Goal: Task Accomplishment & Management: Use online tool/utility

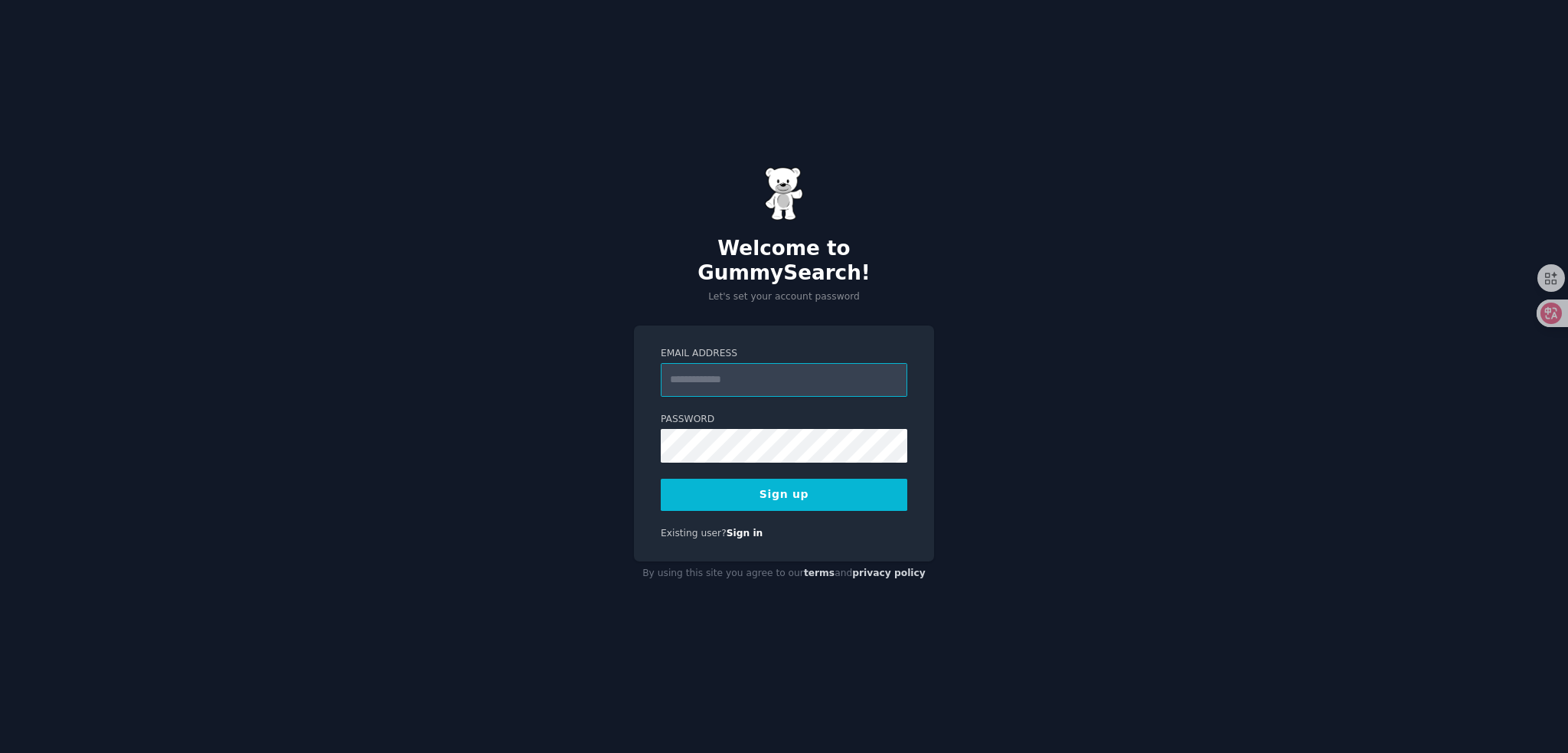
click at [801, 363] on input "Email Address" at bounding box center [784, 379] width 246 height 33
type input "**********"
click at [549, 433] on div "**********" at bounding box center [784, 376] width 1568 height 753
click at [767, 483] on button "Sign up" at bounding box center [784, 494] width 246 height 32
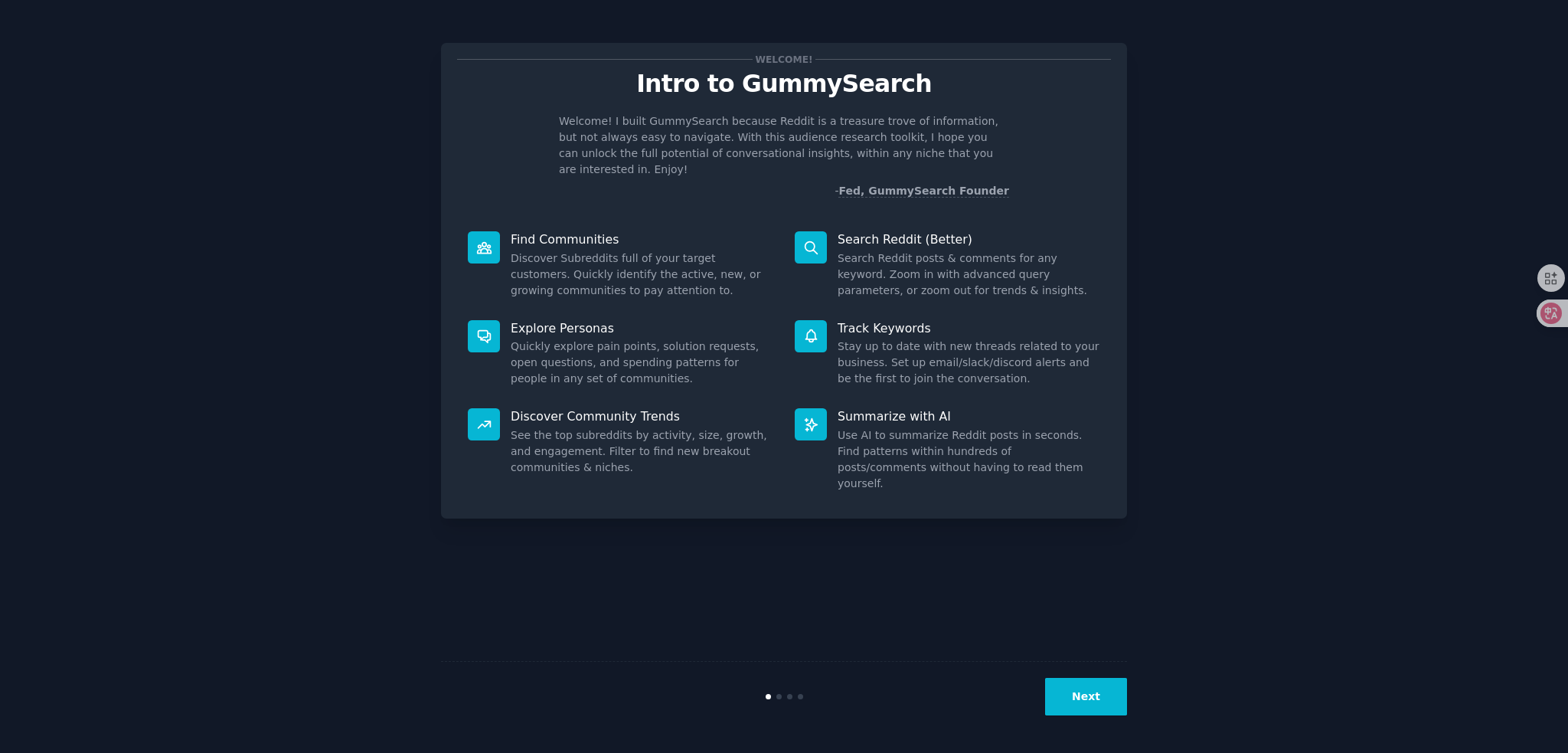
click at [1089, 695] on button "Next" at bounding box center [1086, 696] width 82 height 37
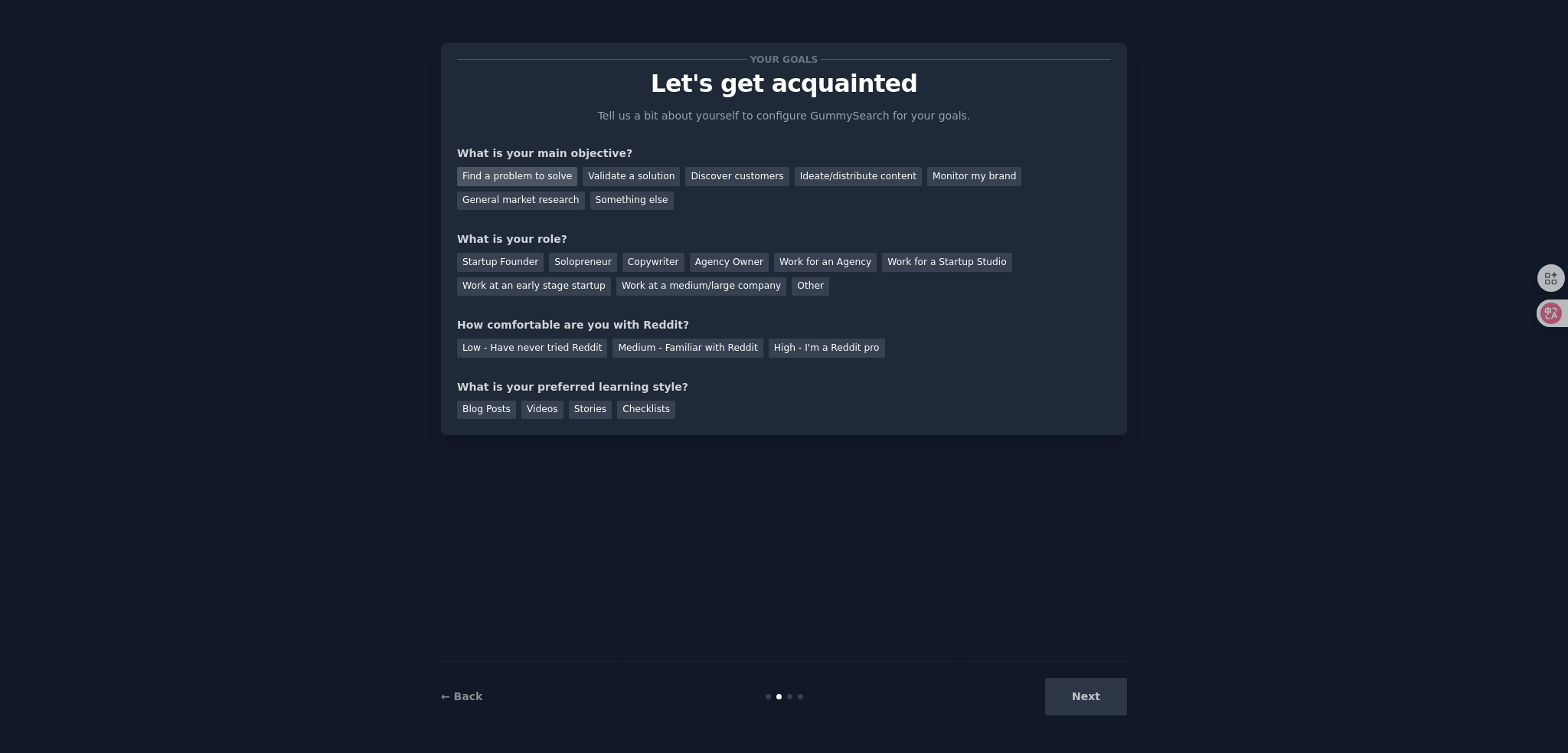
click at [524, 176] on div "Find a problem to solve" at bounding box center [517, 177] width 120 height 19
click at [634, 179] on div "Validate a solution" at bounding box center [632, 177] width 97 height 19
click at [527, 175] on div "Find a problem to solve" at bounding box center [517, 177] width 120 height 19
click at [493, 263] on div "Startup Founder" at bounding box center [500, 262] width 87 height 19
click at [575, 259] on div "Solopreneur" at bounding box center [582, 262] width 68 height 19
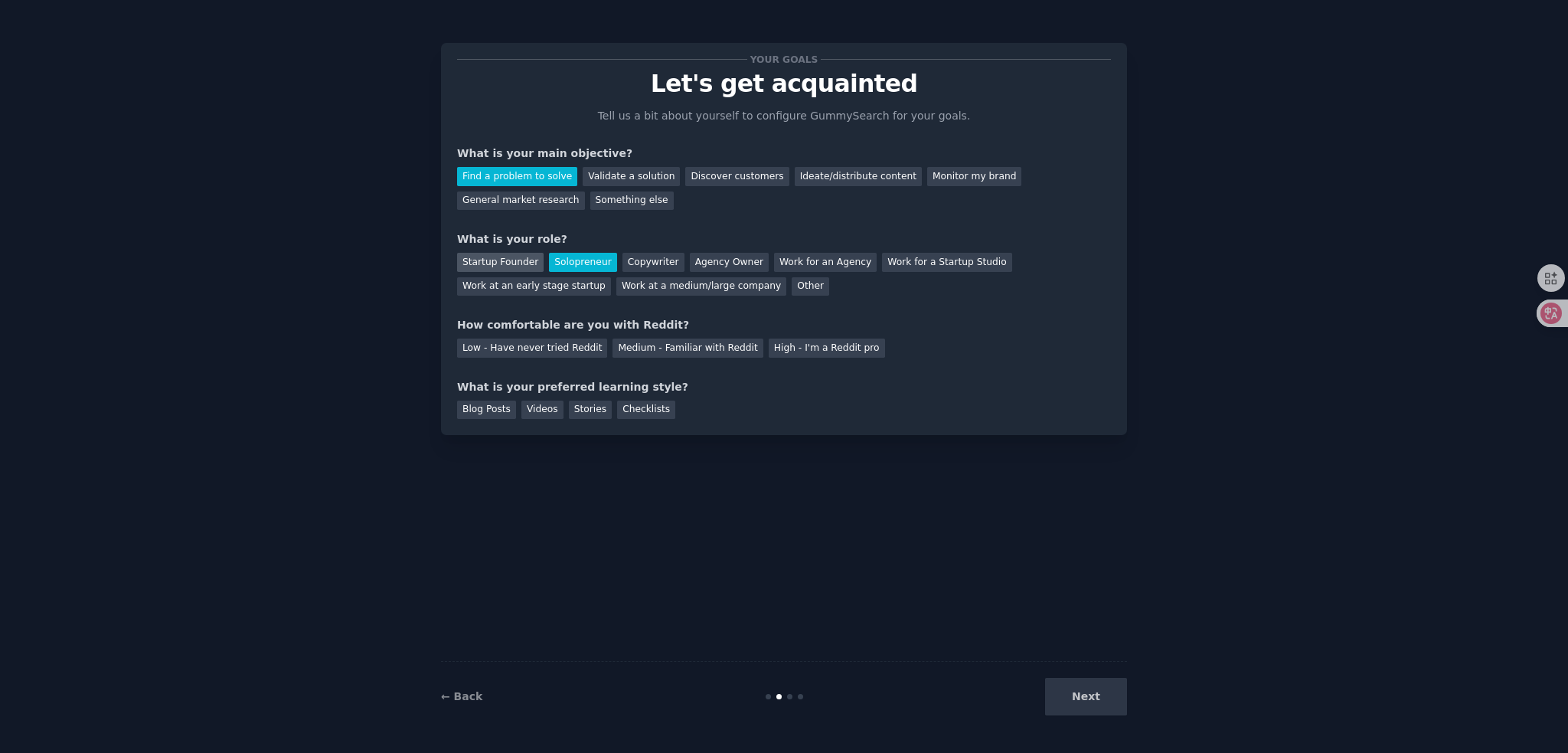
click at [523, 259] on div "Startup Founder" at bounding box center [500, 262] width 87 height 19
click at [768, 349] on div "High - I'm a Reddit pro" at bounding box center [826, 348] width 116 height 19
click at [631, 413] on div "Checklists" at bounding box center [646, 410] width 58 height 19
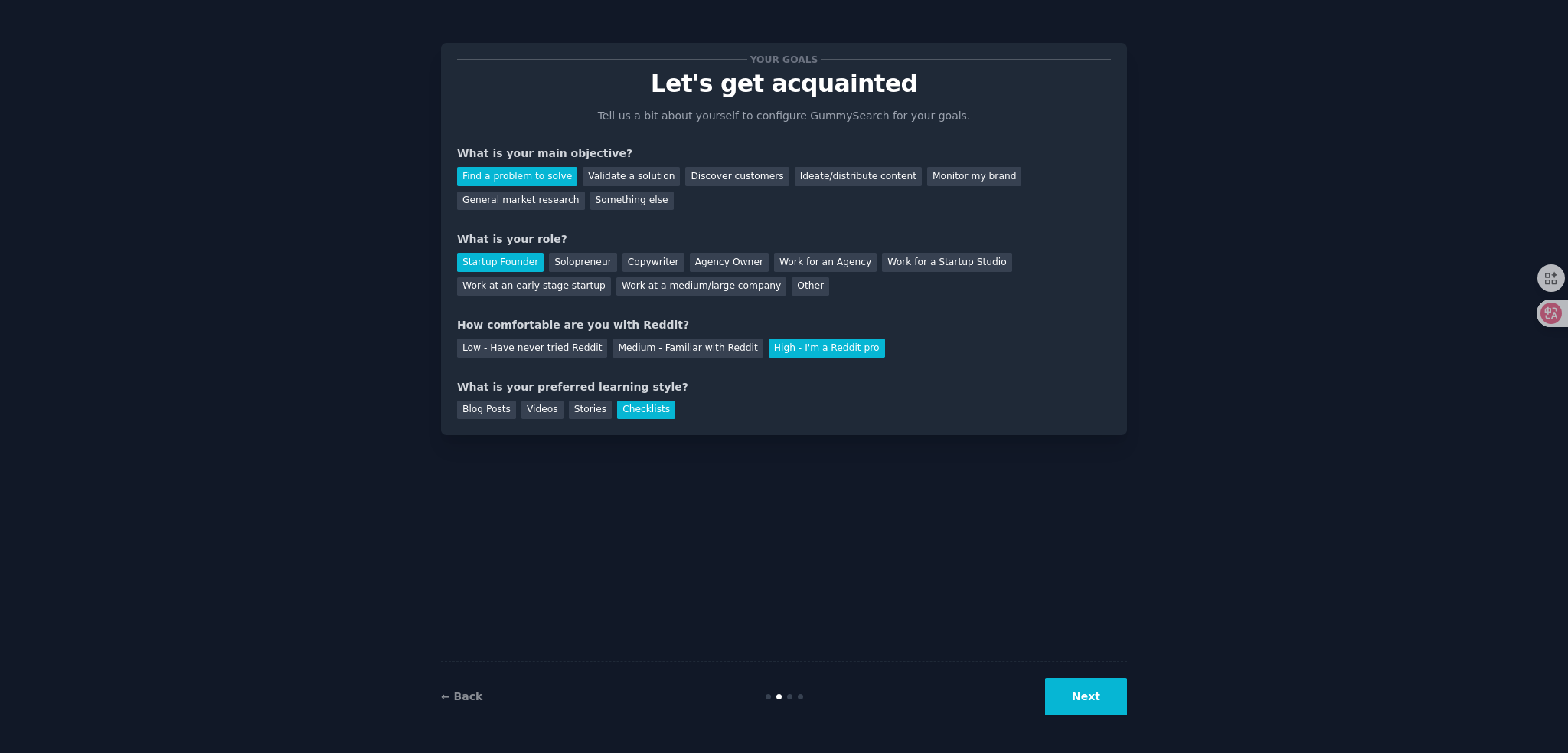
click at [1087, 700] on button "Next" at bounding box center [1086, 696] width 82 height 37
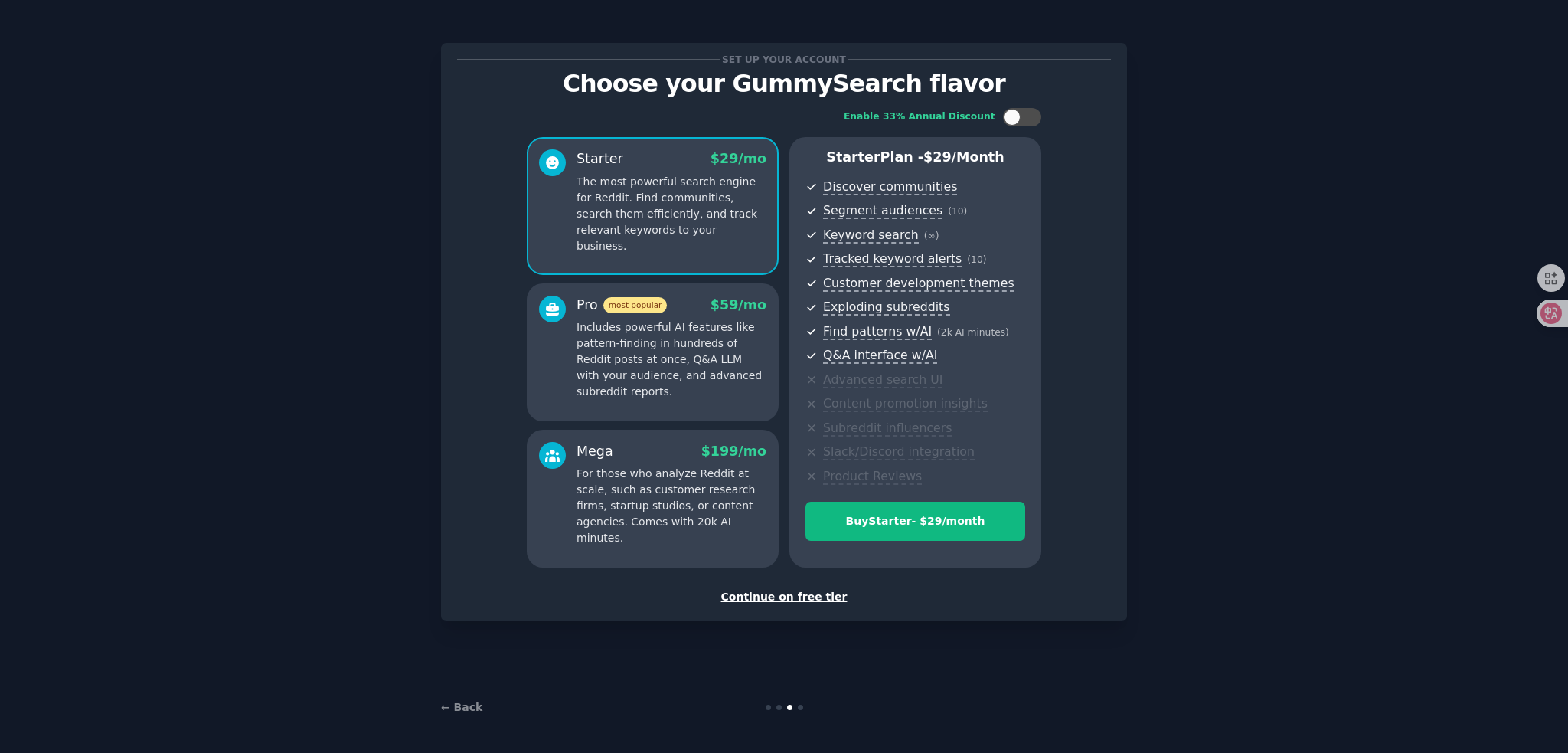
click at [789, 596] on div "Continue on free tier" at bounding box center [784, 596] width 654 height 16
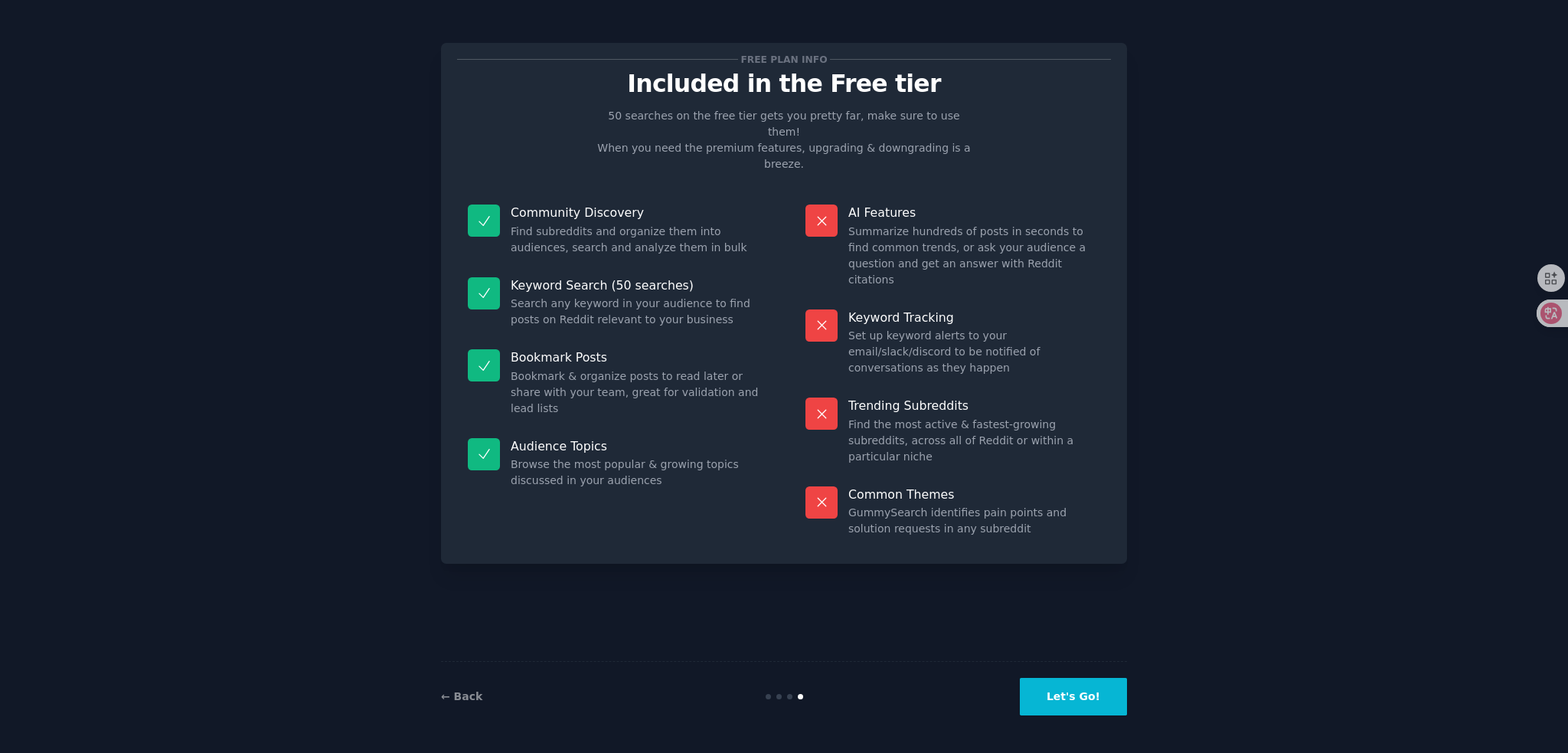
click at [1069, 699] on button "Let's Go!" at bounding box center [1074, 696] width 107 height 37
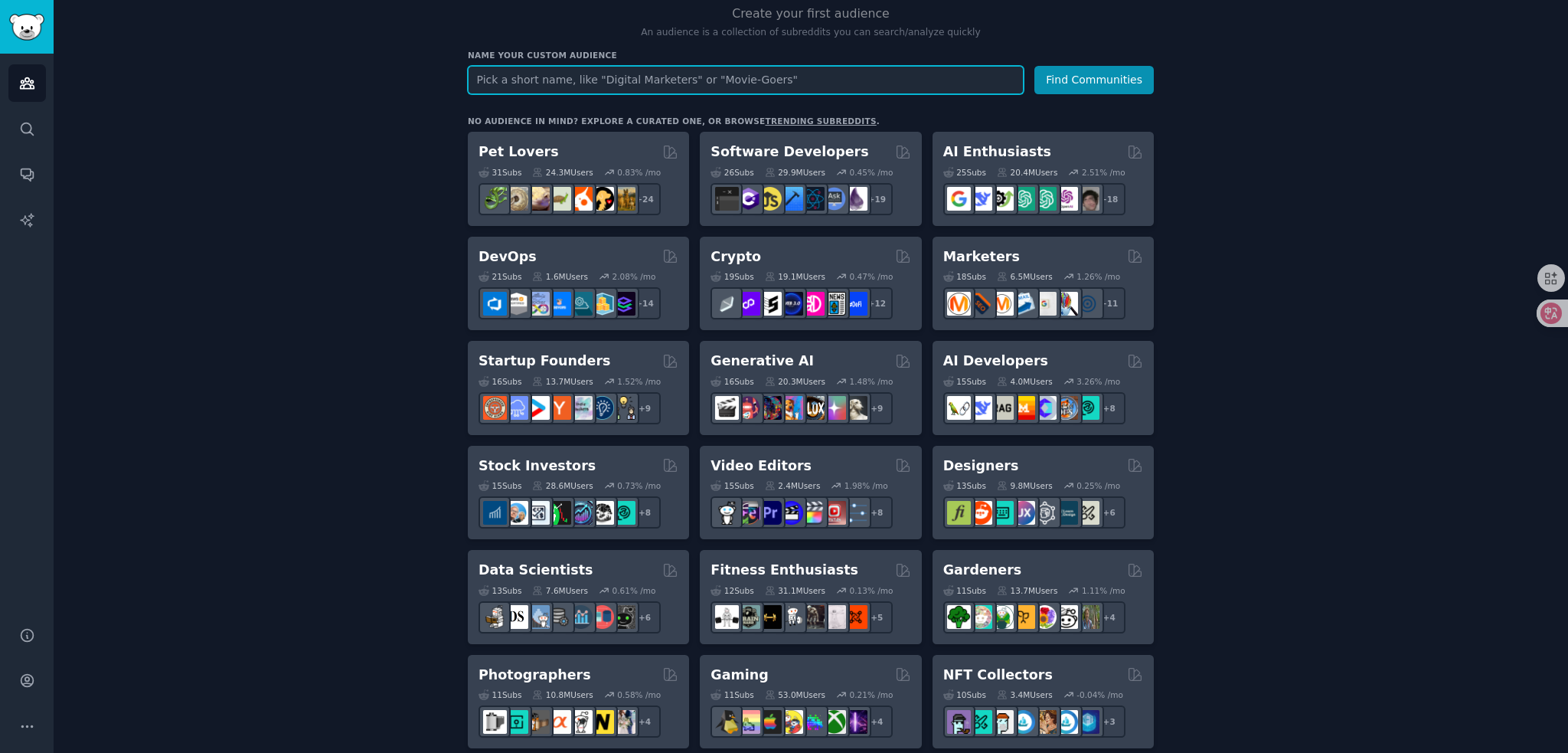
scroll to position [153, 0]
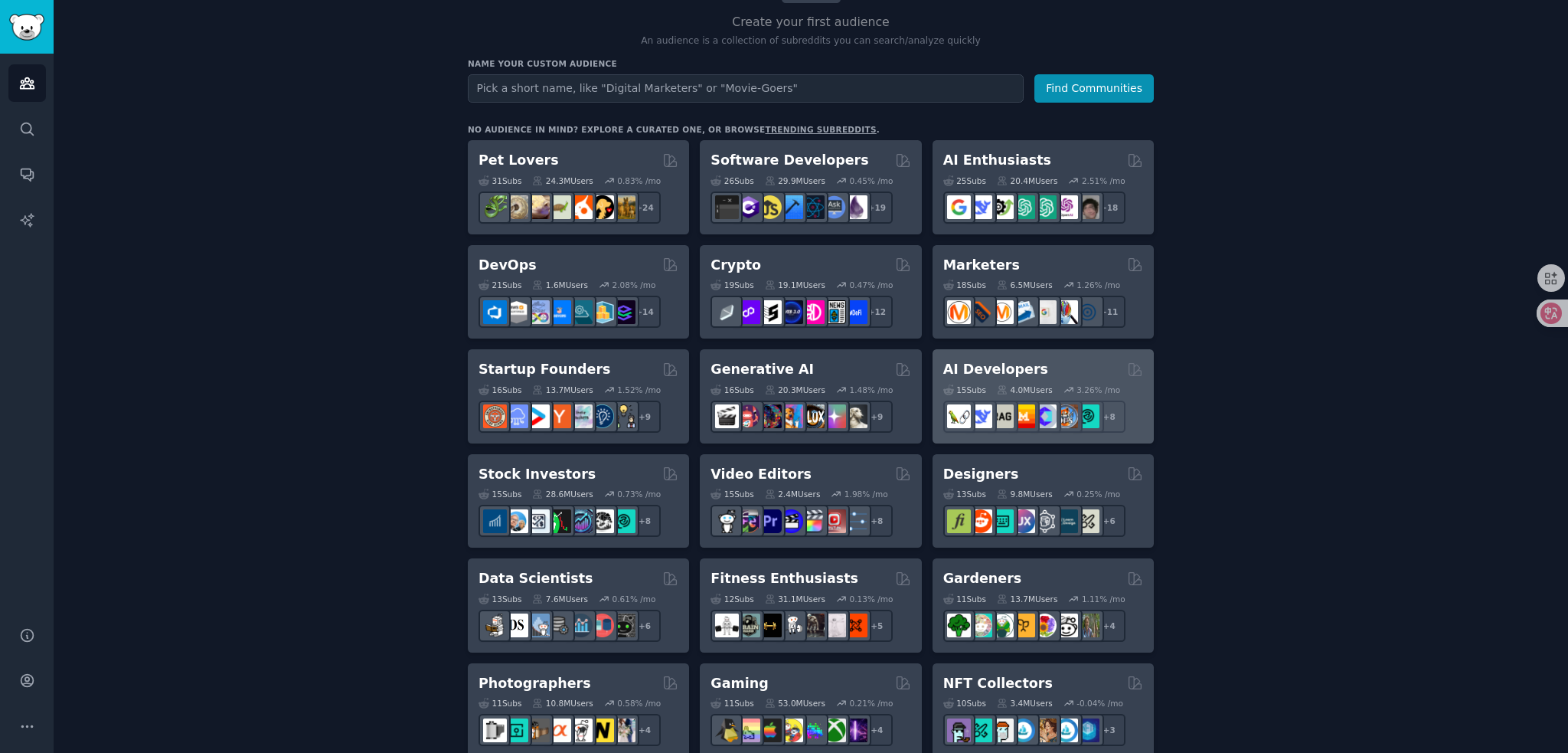
click at [1051, 365] on div "AI Developers" at bounding box center [1042, 369] width 199 height 19
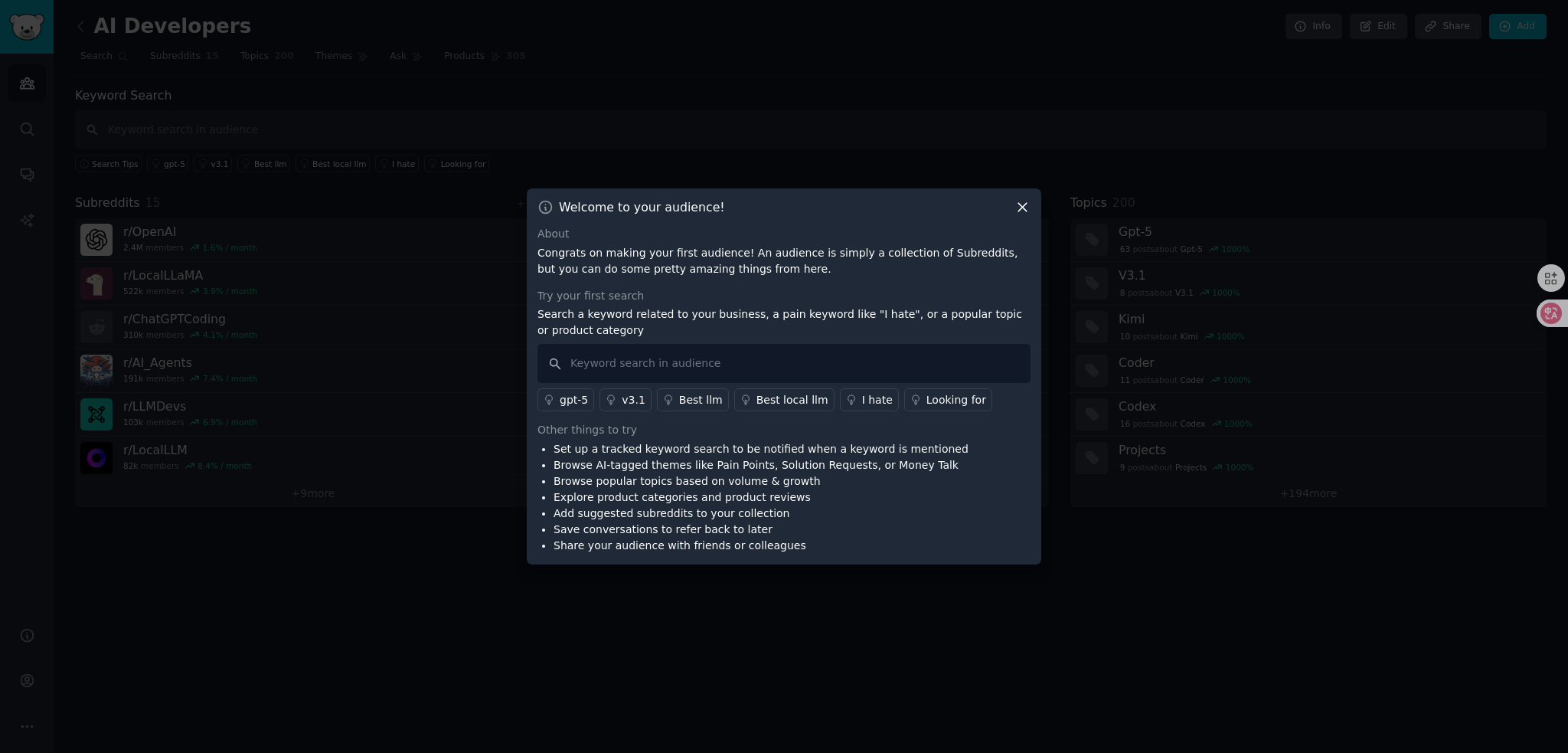
click at [950, 403] on div "Looking for" at bounding box center [956, 400] width 60 height 16
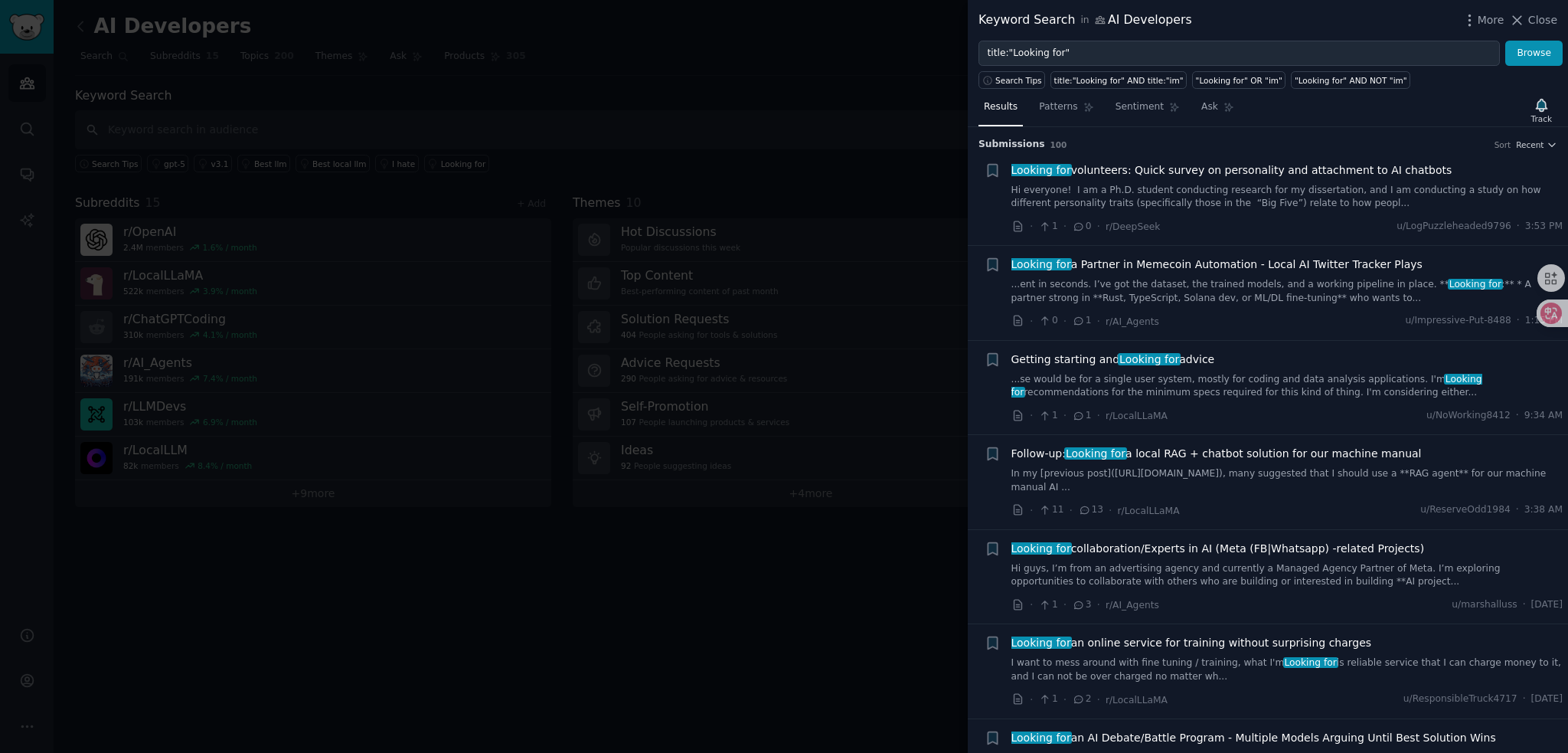
click at [873, 111] on div at bounding box center [784, 376] width 1568 height 753
